Goal: Information Seeking & Learning: Find specific fact

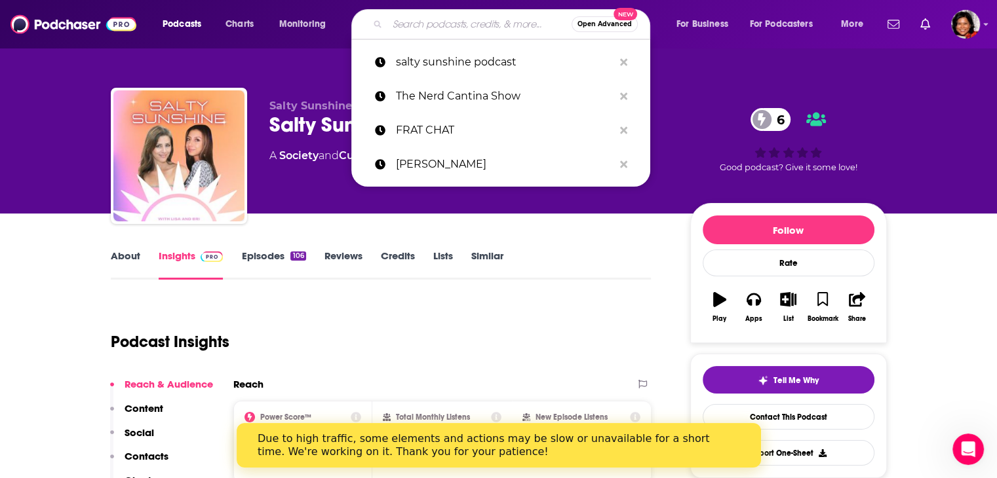
click at [412, 24] on input "Search podcasts, credits, & more..." at bounding box center [479, 24] width 184 height 21
paste input "3-21 No Kidding Podcast, Recovery Entreprenuer Podcast"
type input "3-21 No Kidding Podcast, Recovery Entreprenuer Podcast"
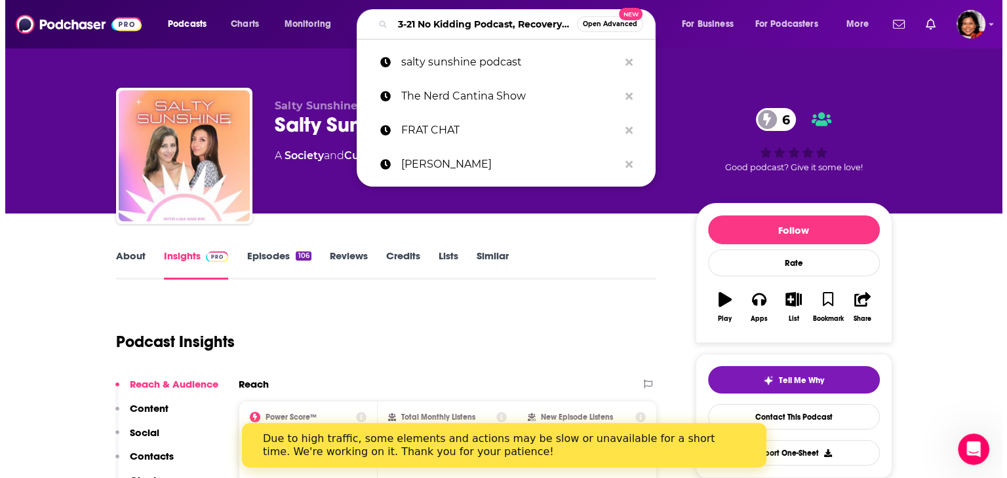
scroll to position [0, 127]
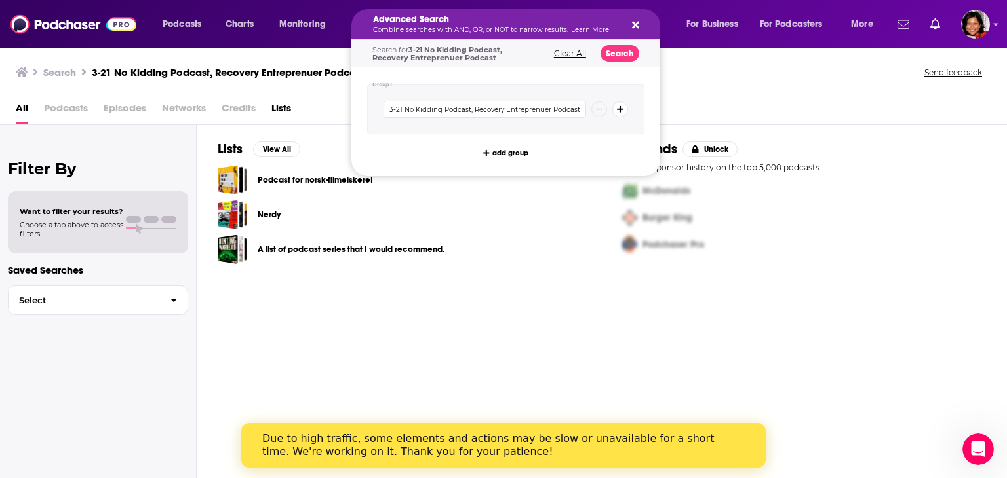
drag, startPoint x: 467, startPoint y: 23, endPoint x: 579, endPoint y: 23, distance: 112.7
click at [554, 50] on button "Clear All" at bounding box center [570, 53] width 40 height 9
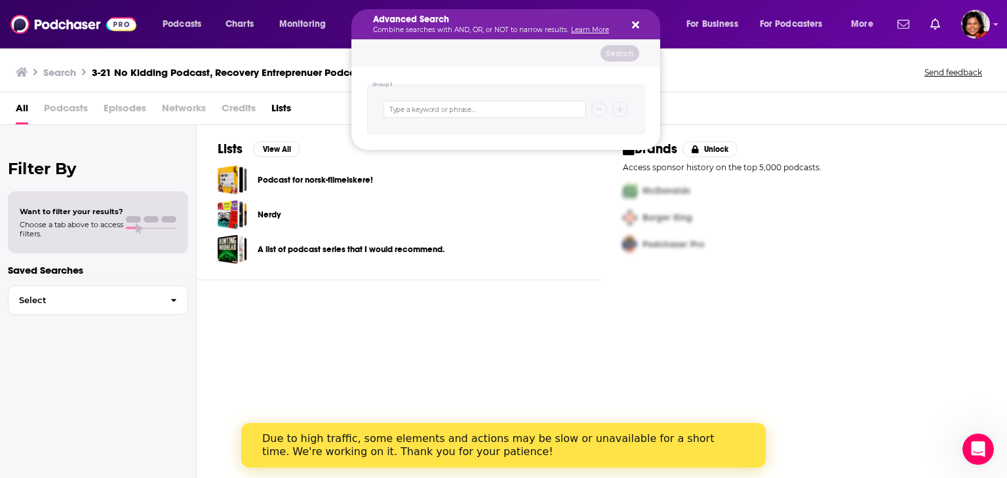
click at [634, 24] on icon "Search podcasts, credits, & more..." at bounding box center [635, 25] width 7 height 7
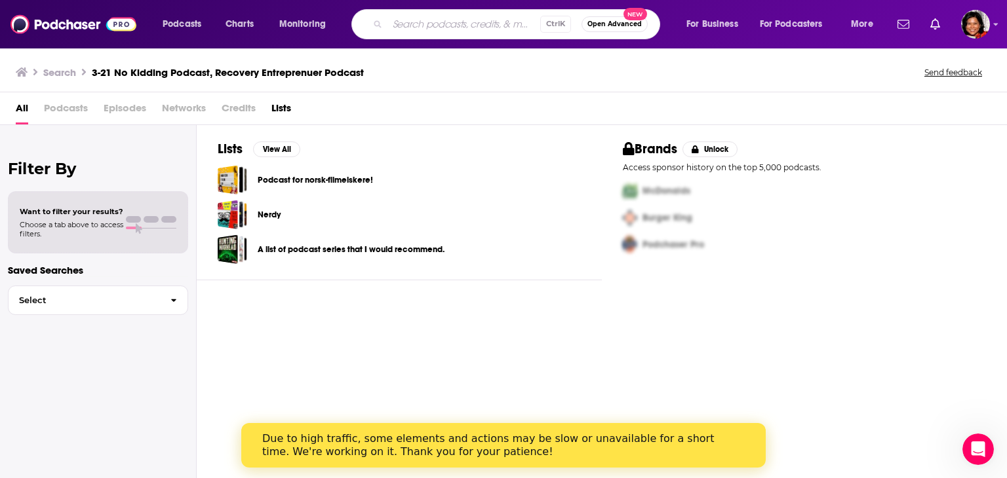
click at [412, 28] on input "Search podcasts, credits, & more..." at bounding box center [463, 24] width 153 height 21
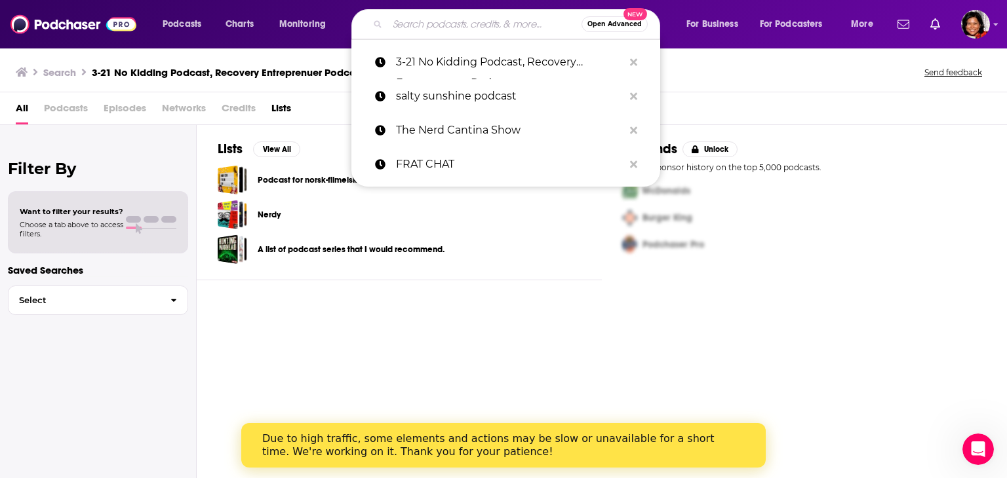
paste input "3-21 No Kidding Podcast, Recovery Entreprenuer Podcast"
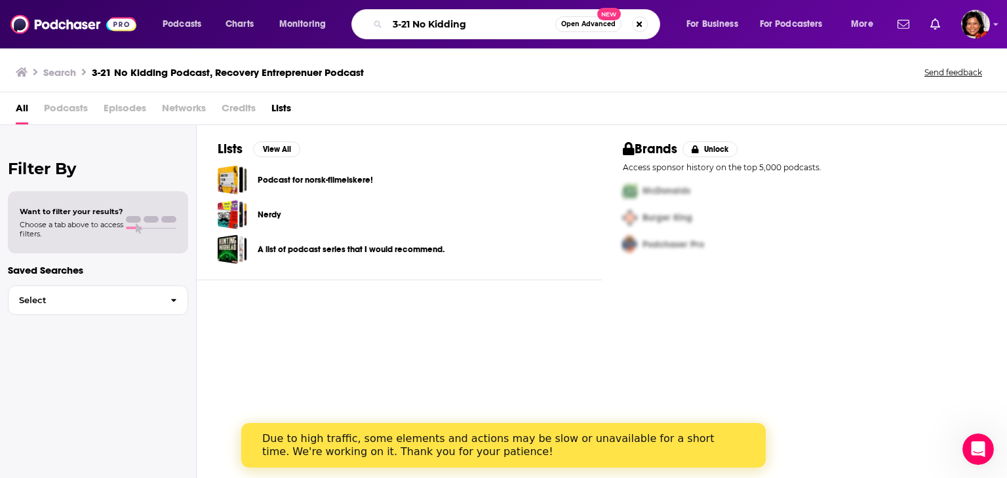
type input "3-21 No Kidding"
